Goal: Obtain resource: Obtain resource

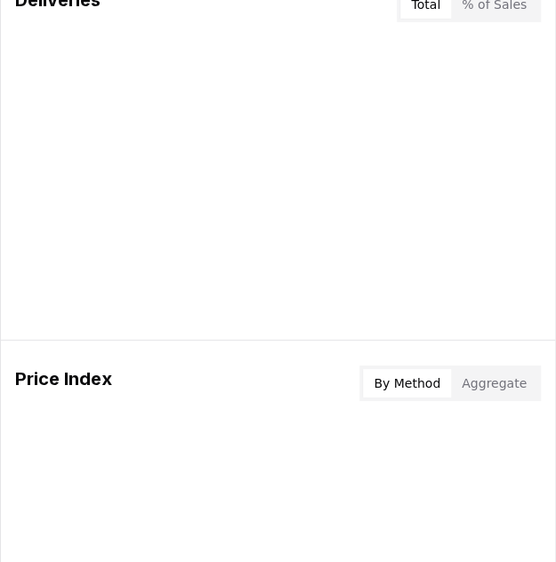
scroll to position [1482, 0]
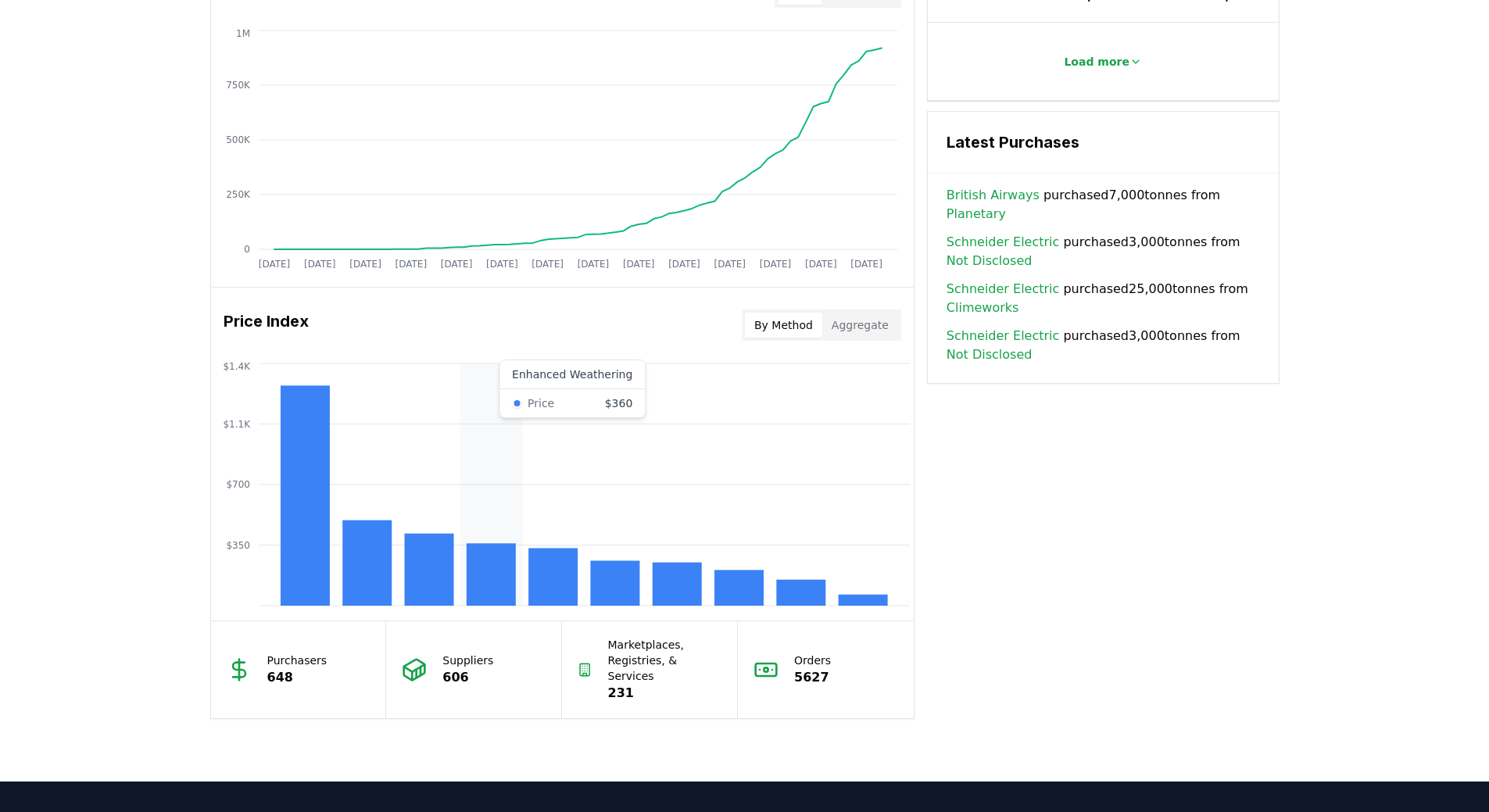
scroll to position [1219, 0]
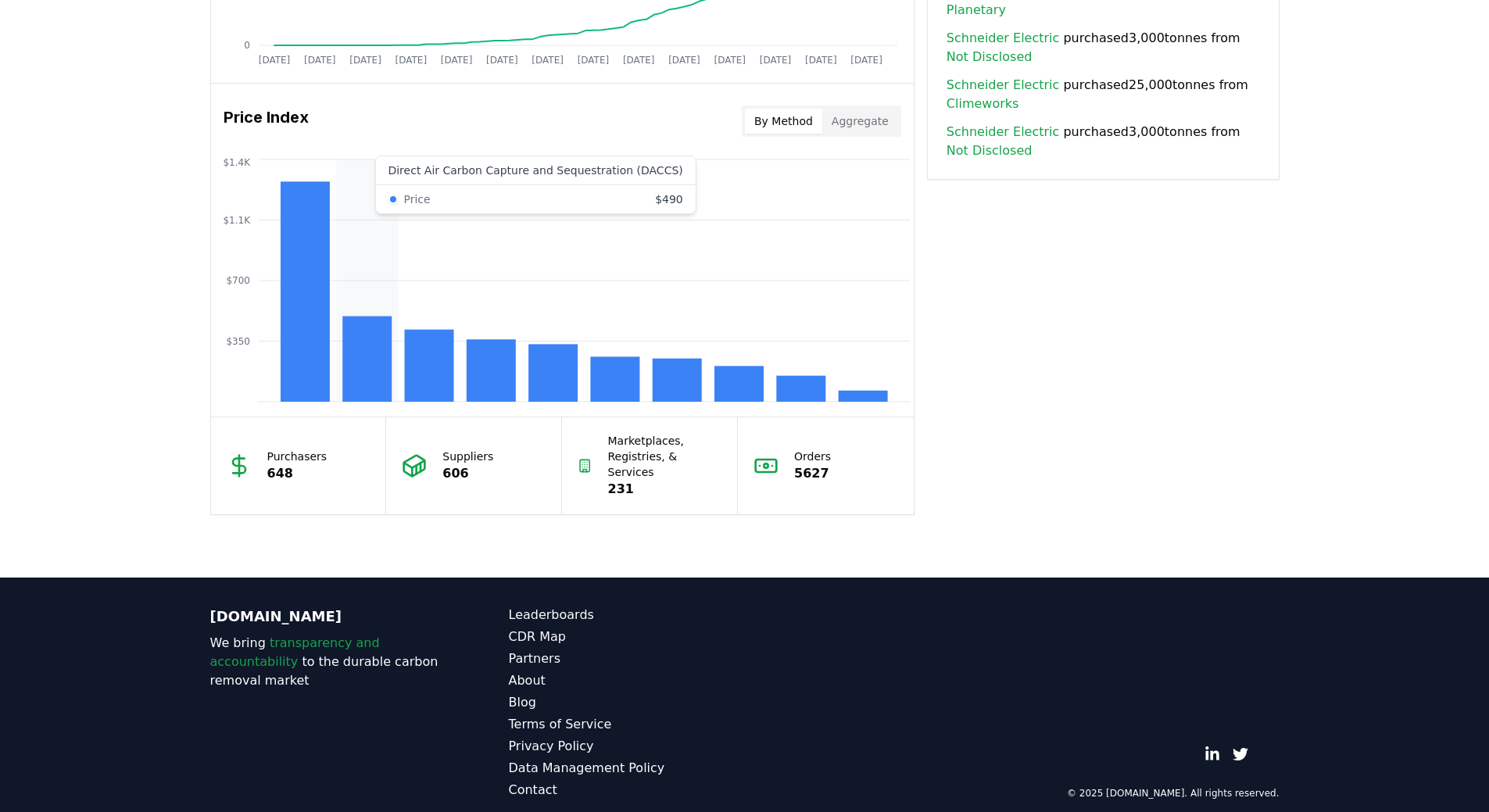
click at [350, 346] on rect at bounding box center [367, 359] width 49 height 85
click at [853, 125] on button "Aggregate" at bounding box center [860, 121] width 76 height 25
click at [814, 128] on button "By Method" at bounding box center [783, 121] width 77 height 25
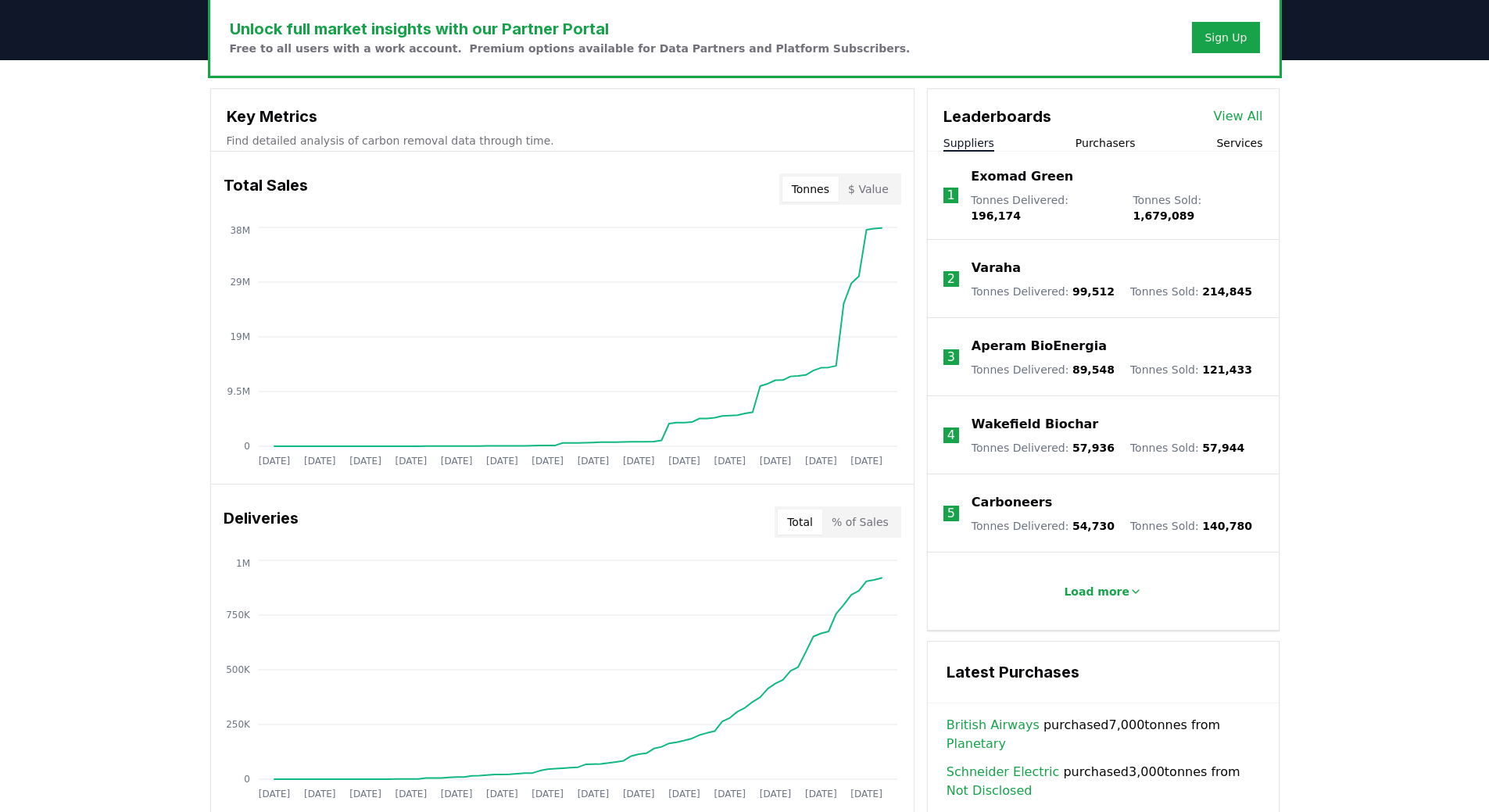
scroll to position [0, 0]
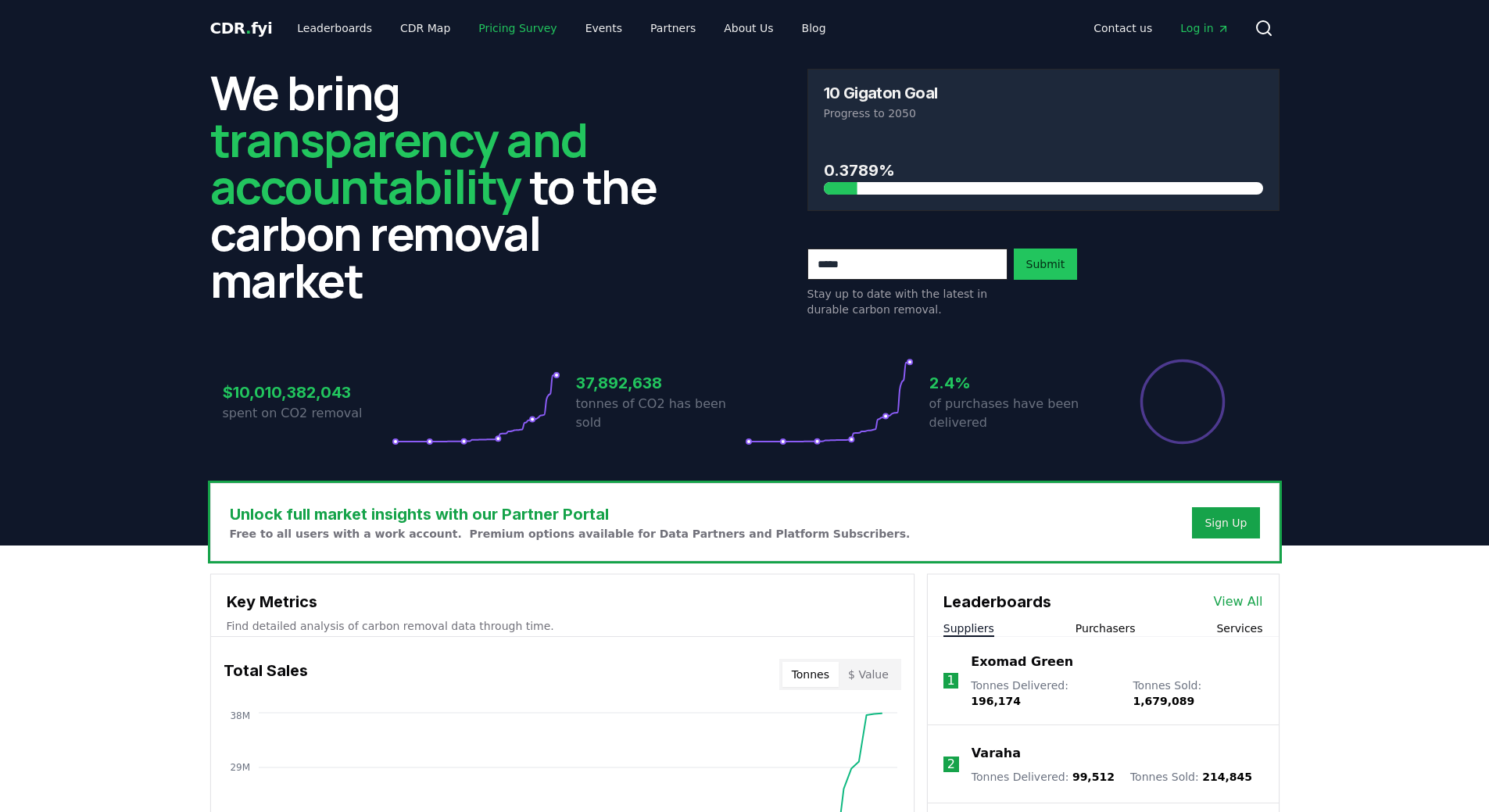
click at [511, 26] on link "Pricing Survey" at bounding box center [517, 28] width 103 height 28
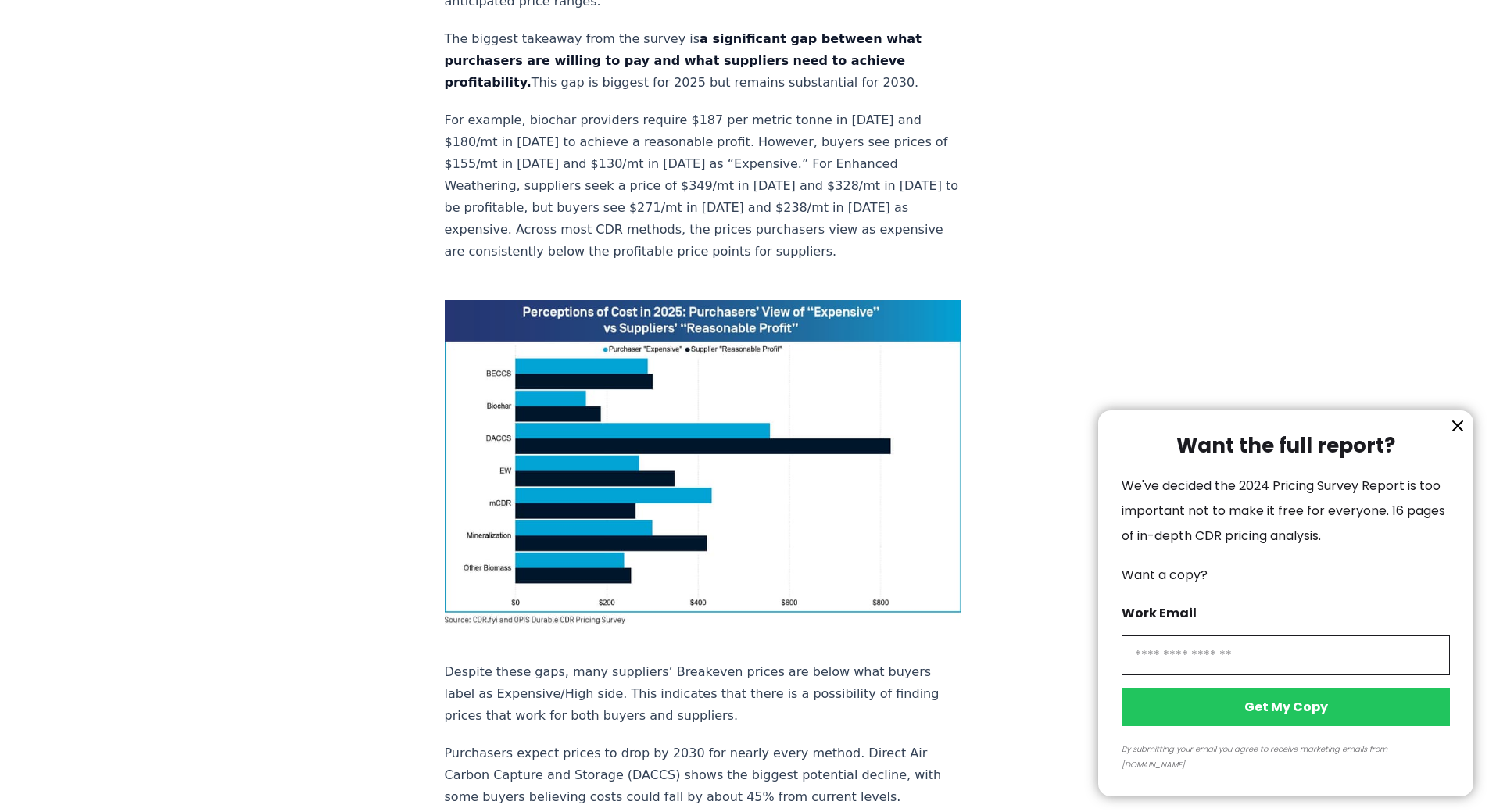
scroll to position [1094, 0]
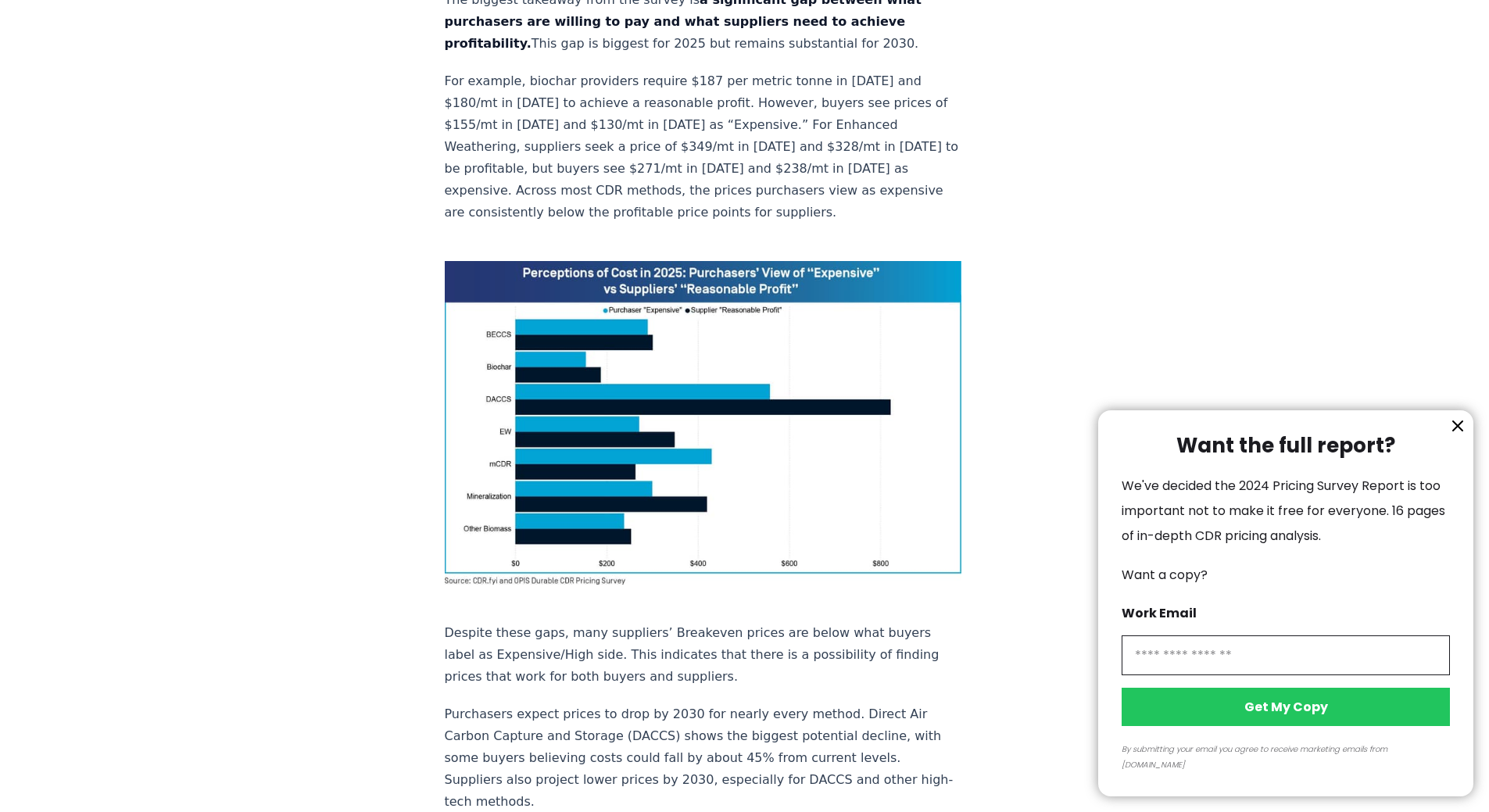
click at [1192, 672] on input "information" at bounding box center [1285, 655] width 328 height 40
type input "**********"
click at [1217, 726] on button "Get My Copy" at bounding box center [1285, 707] width 328 height 39
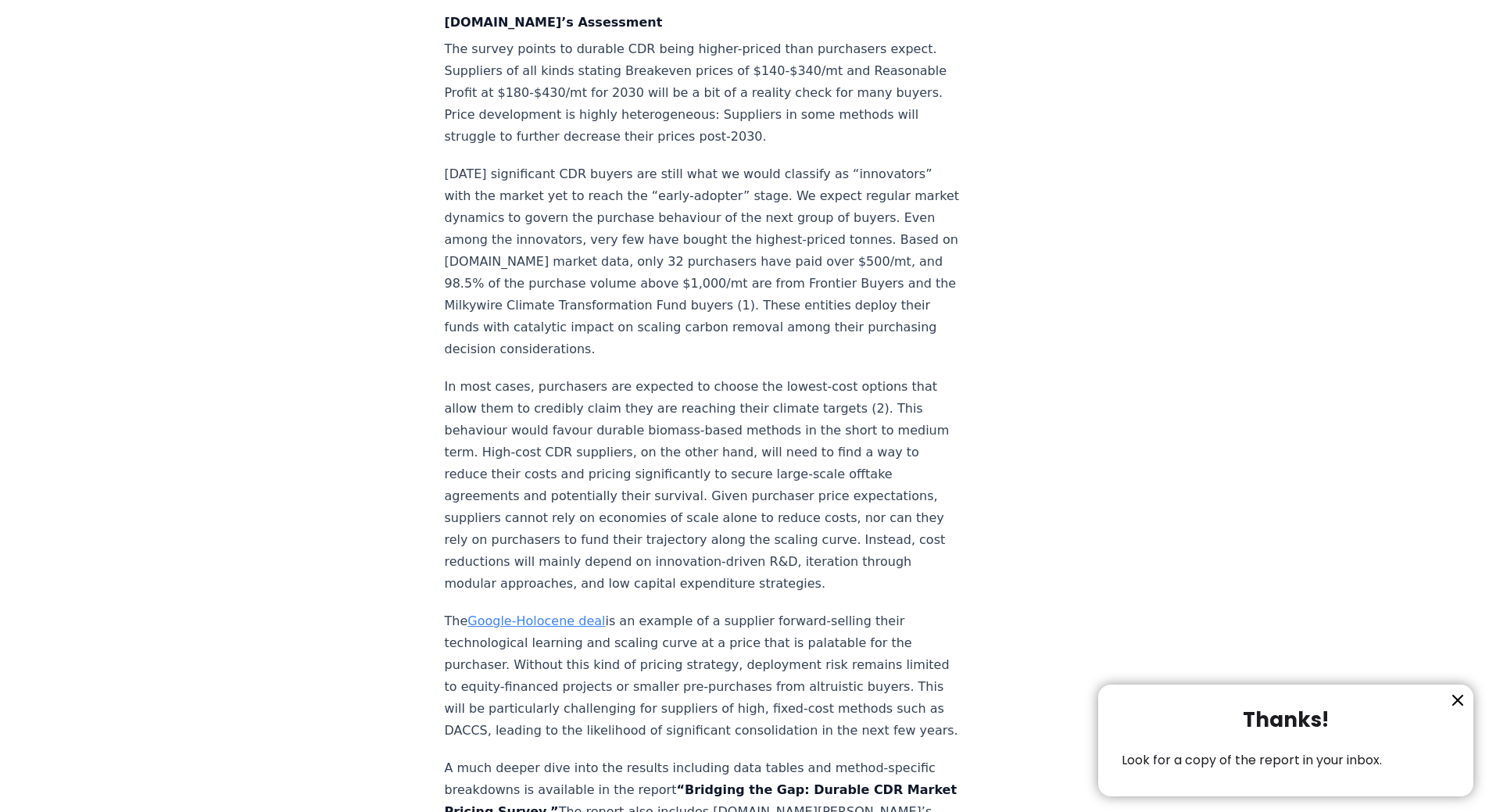
scroll to position [2422, 0]
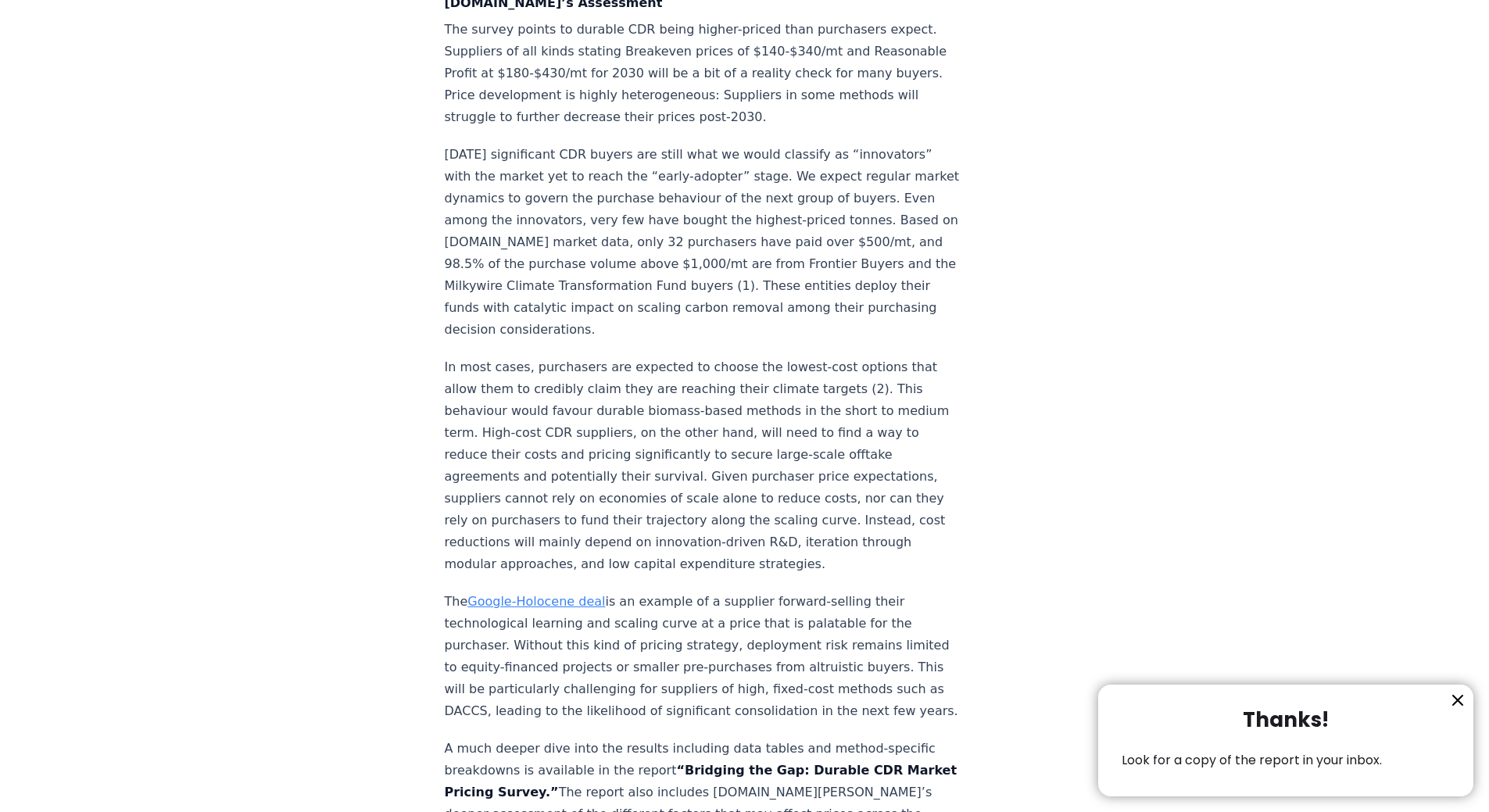
drag, startPoint x: 550, startPoint y: 402, endPoint x: 531, endPoint y: 402, distance: 19.0
click at [531, 402] on div at bounding box center [744, 406] width 1489 height 812
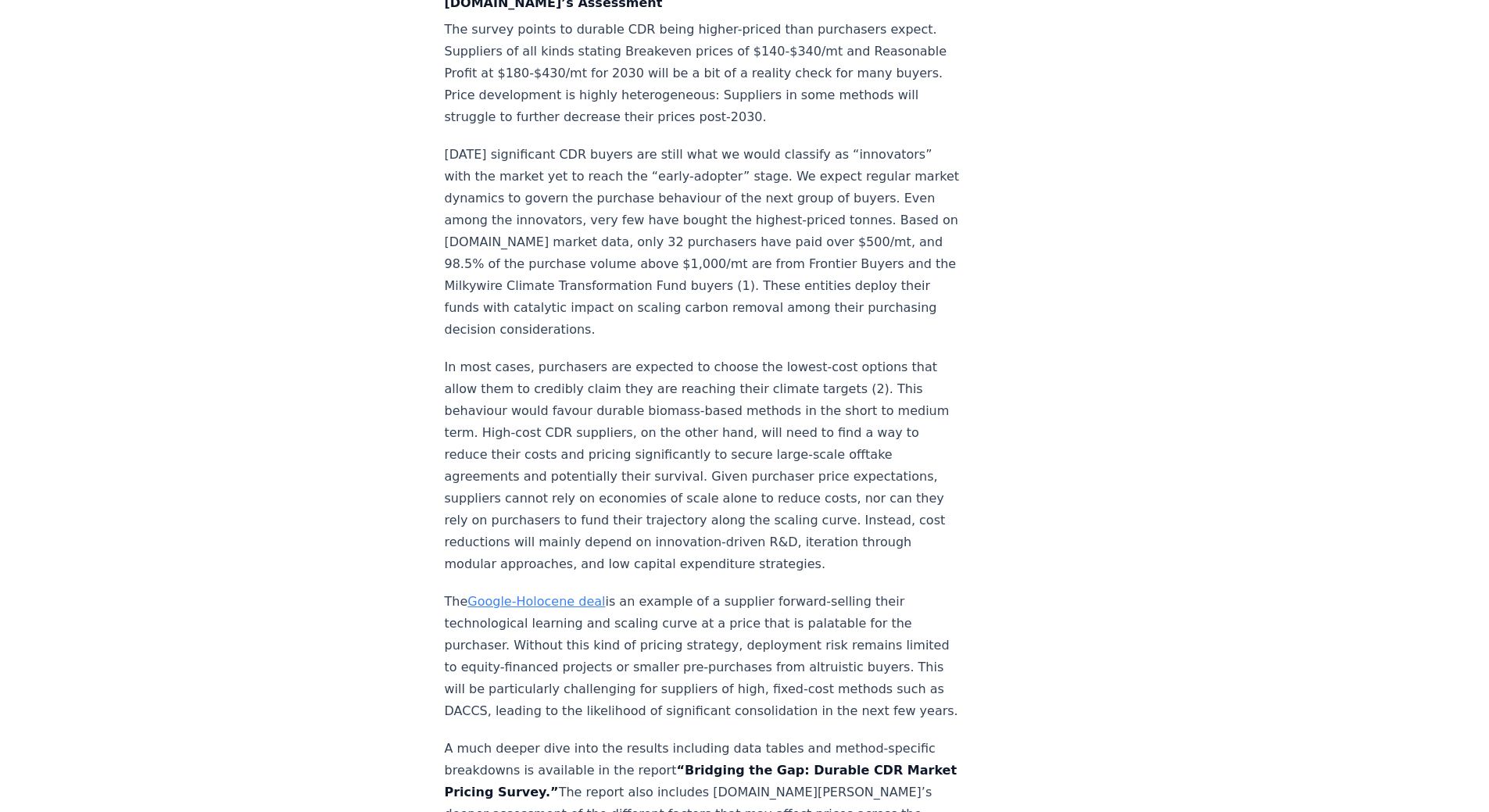
click at [531, 402] on div at bounding box center [744, 406] width 1489 height 812
click at [531, 594] on link "Google-Holocene deal" at bounding box center [536, 601] width 137 height 15
